Goal: Information Seeking & Learning: Learn about a topic

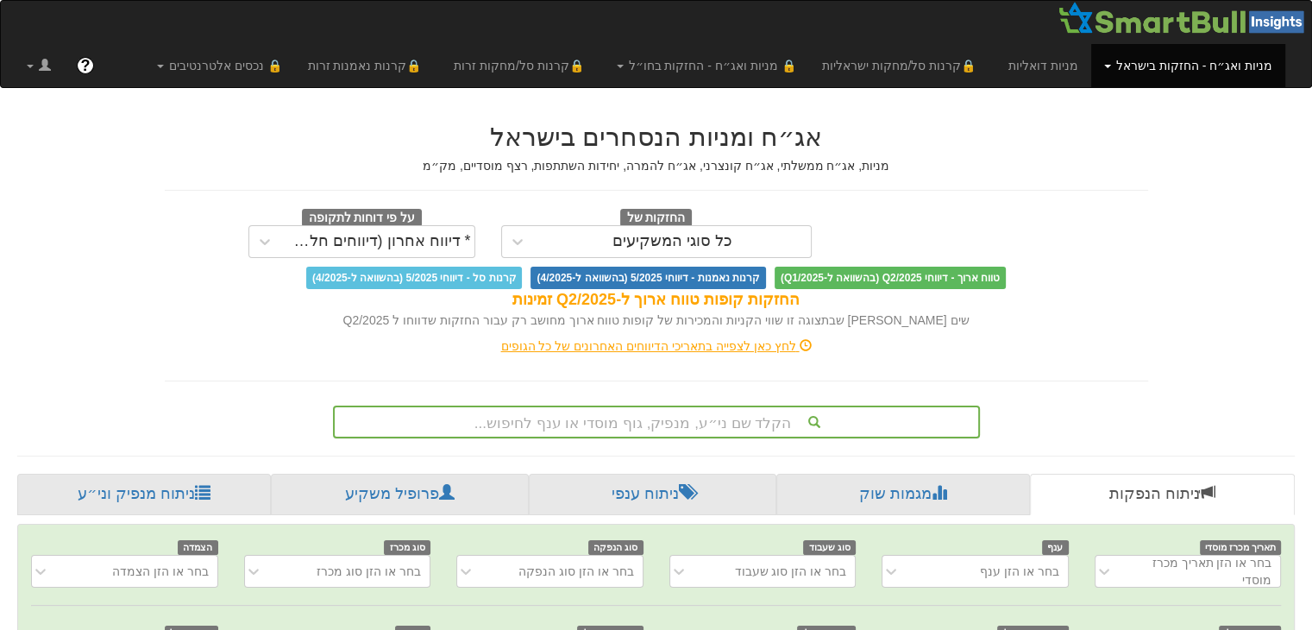
scroll to position [237, 0]
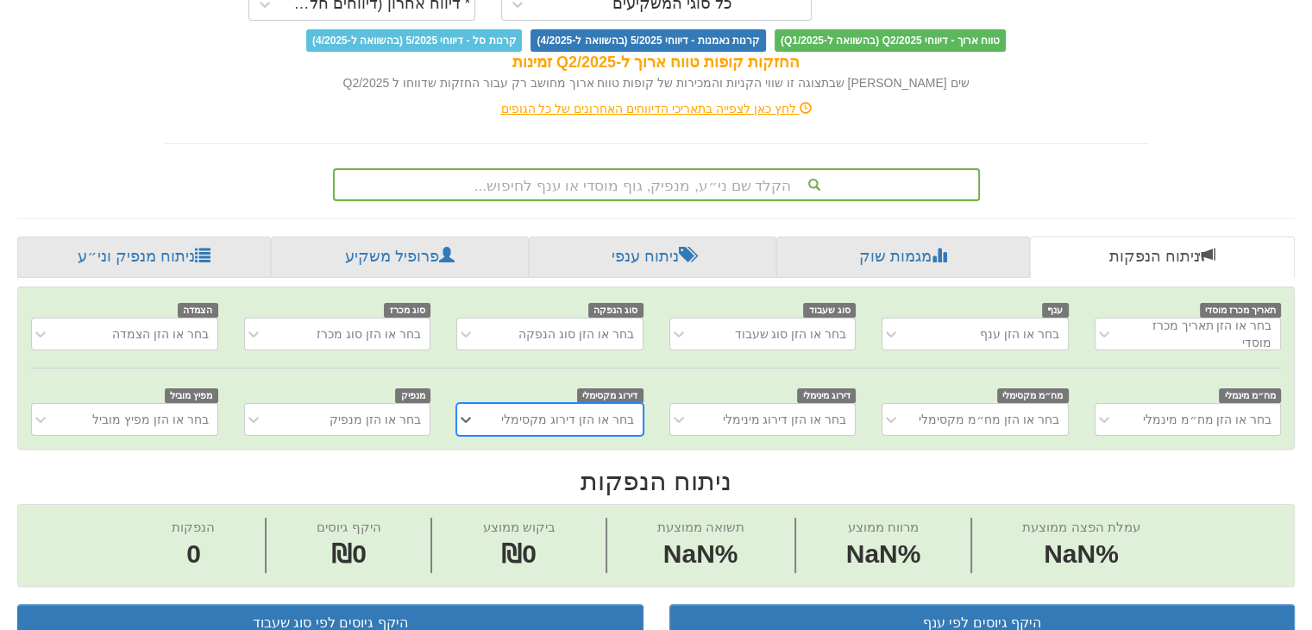
click at [674, 201] on div "הקלד שם ני״ע, מנפיק, גוף מוסדי או ענף לחיפוש..." at bounding box center [656, 184] width 647 height 33
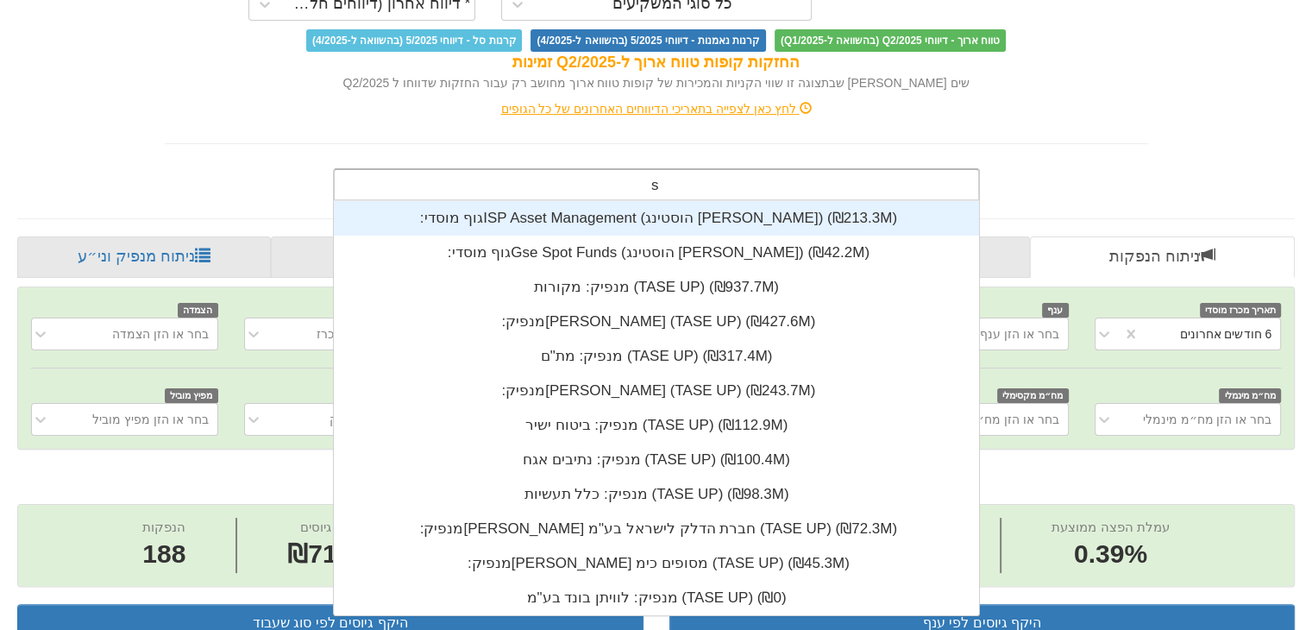
type input "s"
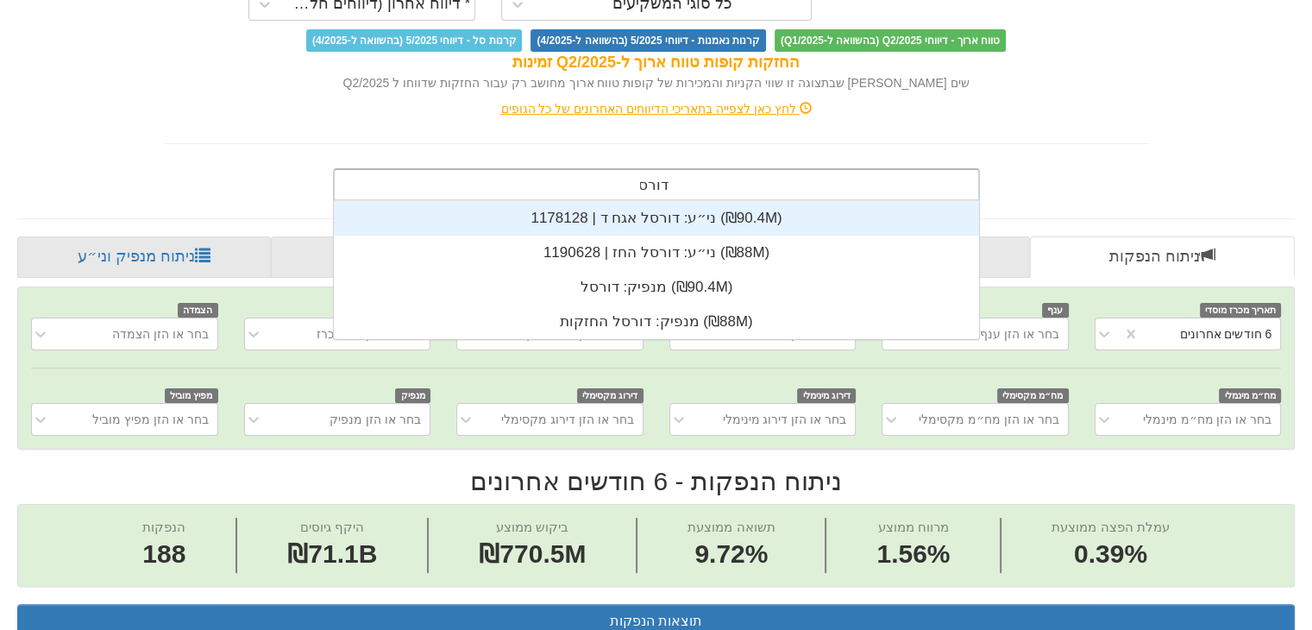
scroll to position [138, 0]
type input "דורסל"
click at [666, 218] on div "ני״ע: ‏דורסל אגח ד | 1178128 ‎(₪90.4M)‎" at bounding box center [656, 218] width 645 height 34
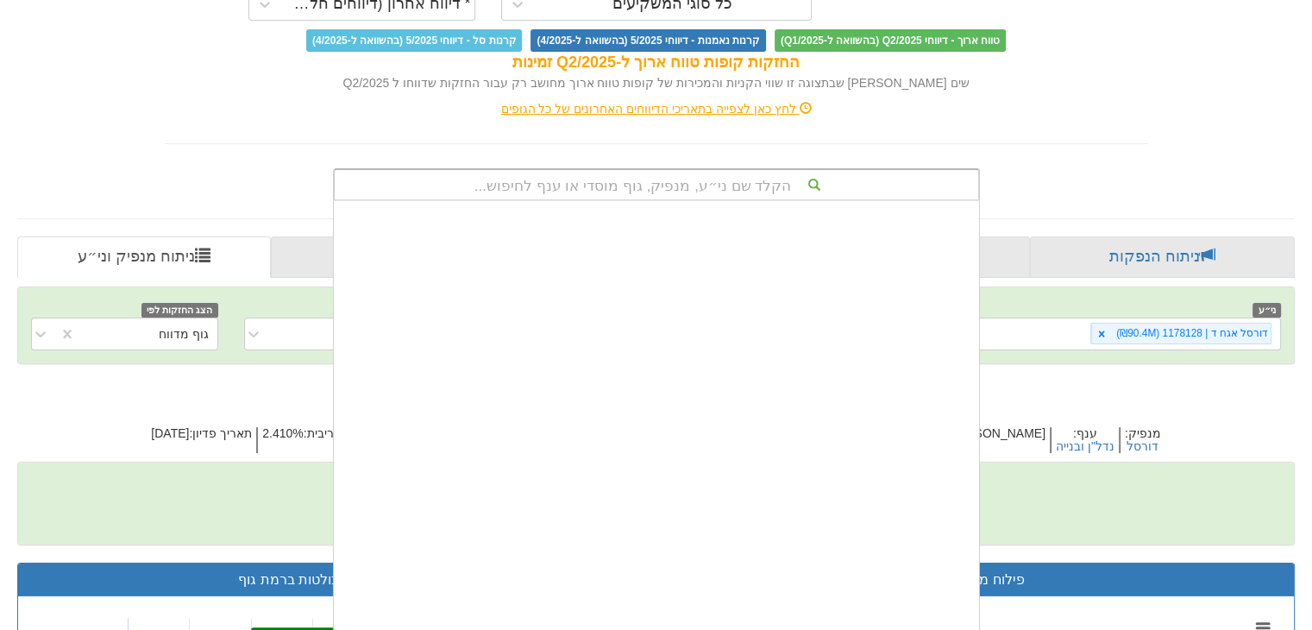
scroll to position [429, 0]
